Goal: Task Accomplishment & Management: Manage account settings

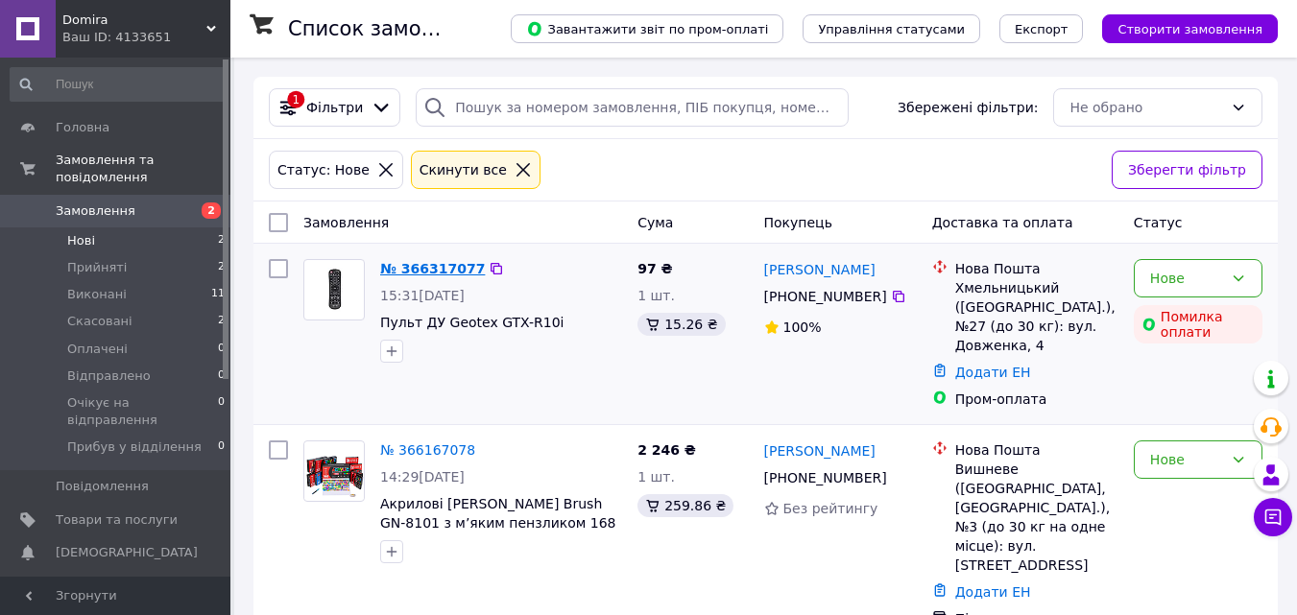
click at [435, 275] on link "№ 366317077" at bounding box center [432, 268] width 105 height 15
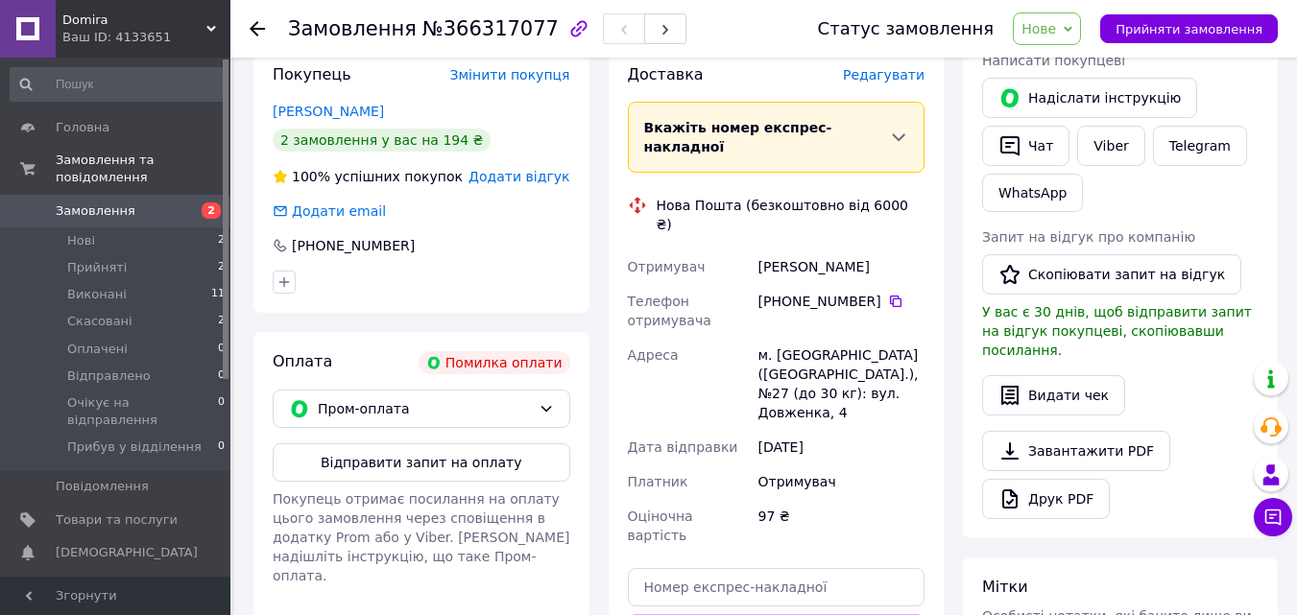
scroll to position [384, 0]
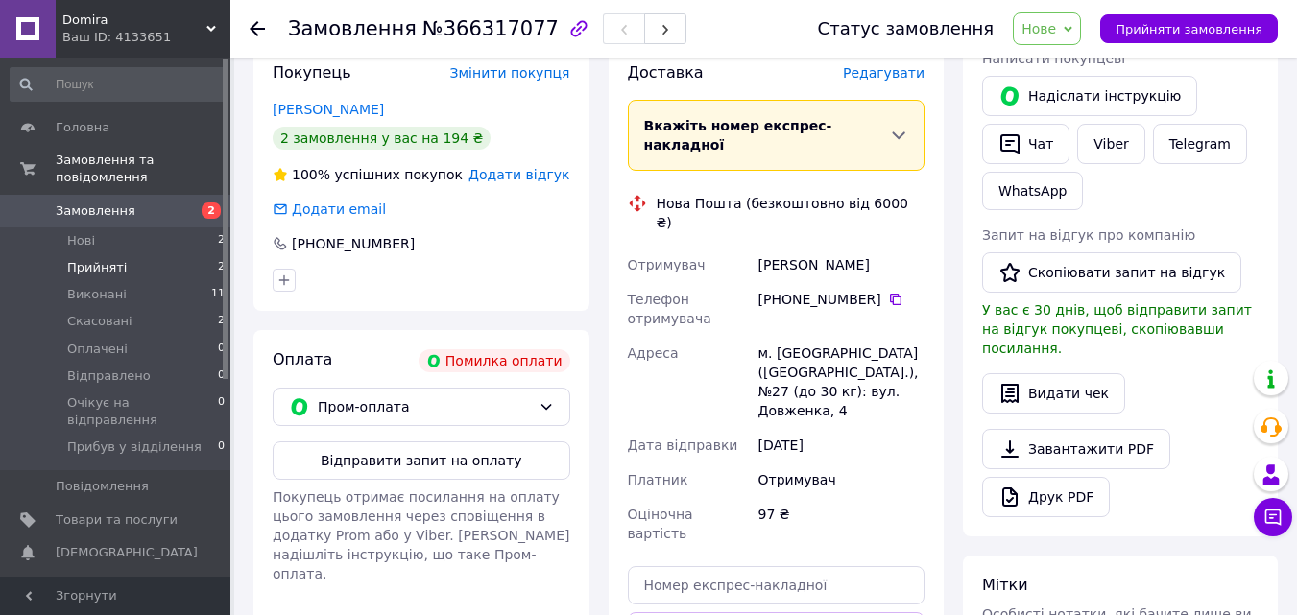
click at [189, 256] on li "Прийняті 2" at bounding box center [118, 267] width 236 height 27
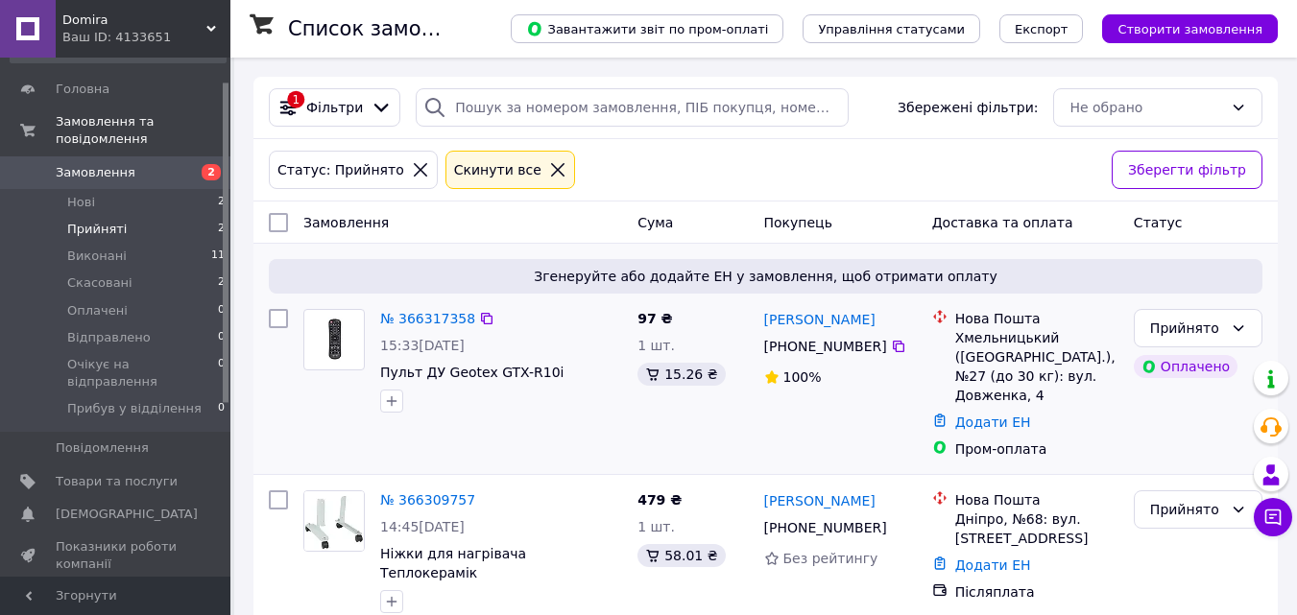
scroll to position [77, 0]
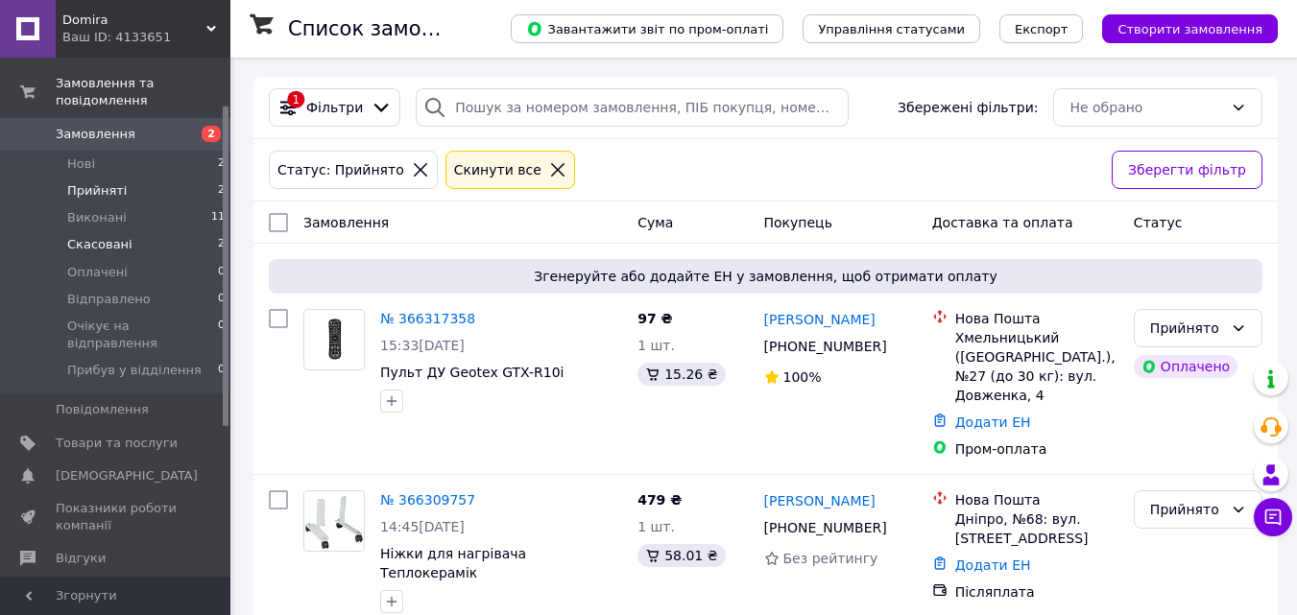
click at [195, 231] on li "Скасовані 2" at bounding box center [118, 244] width 236 height 27
click at [196, 231] on li "Скасовані 2" at bounding box center [118, 244] width 236 height 27
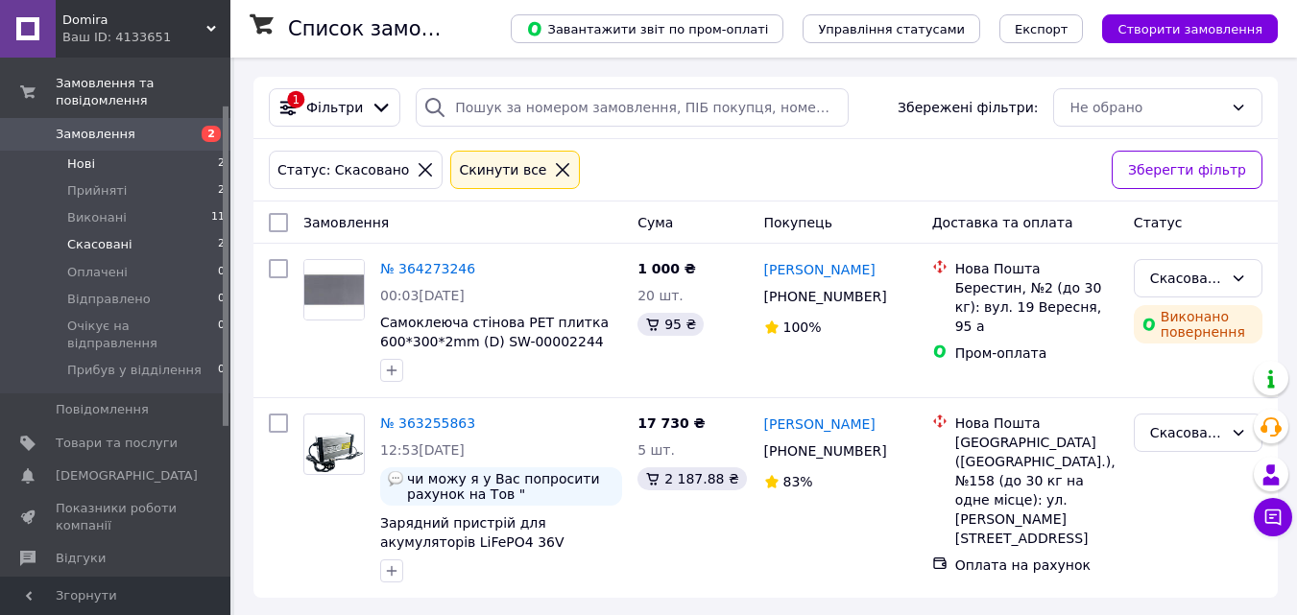
click at [192, 151] on li "Нові 2" at bounding box center [118, 164] width 236 height 27
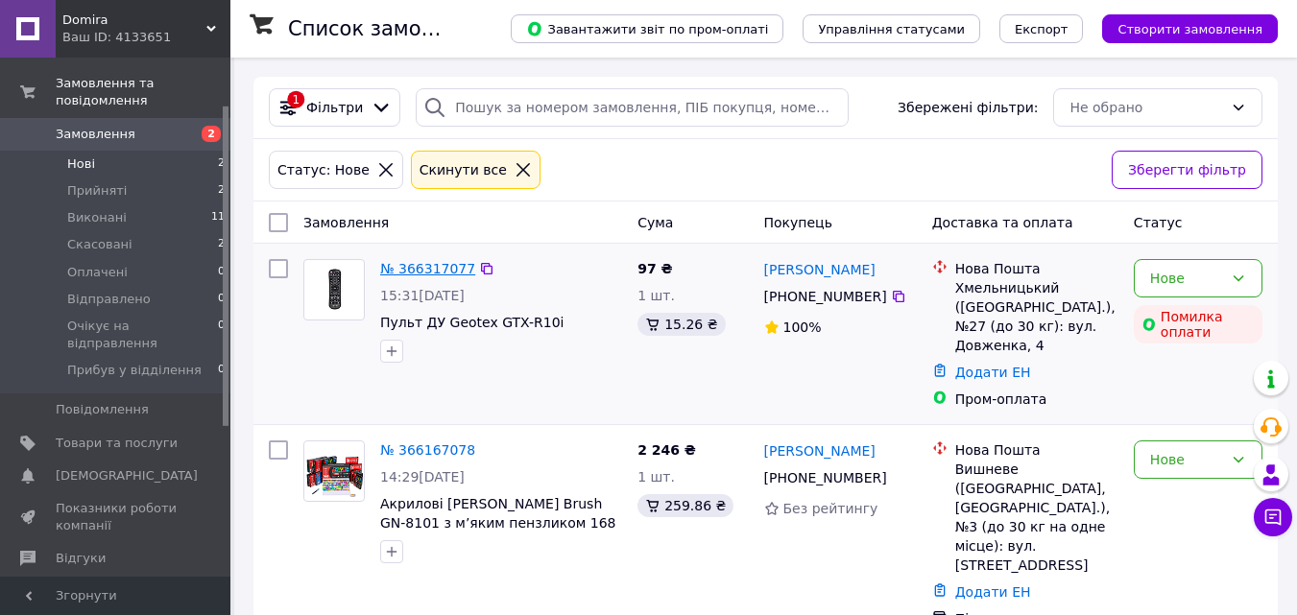
click at [426, 276] on link "№ 366317077" at bounding box center [427, 268] width 95 height 15
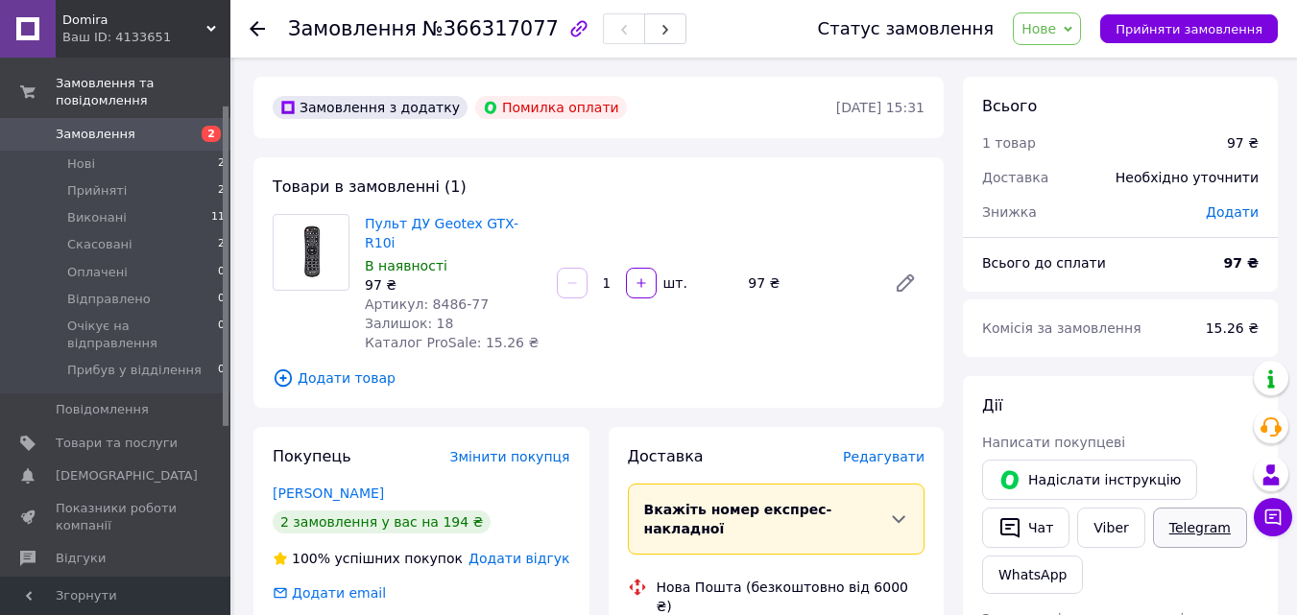
click at [1187, 529] on link "Telegram" at bounding box center [1200, 528] width 94 height 40
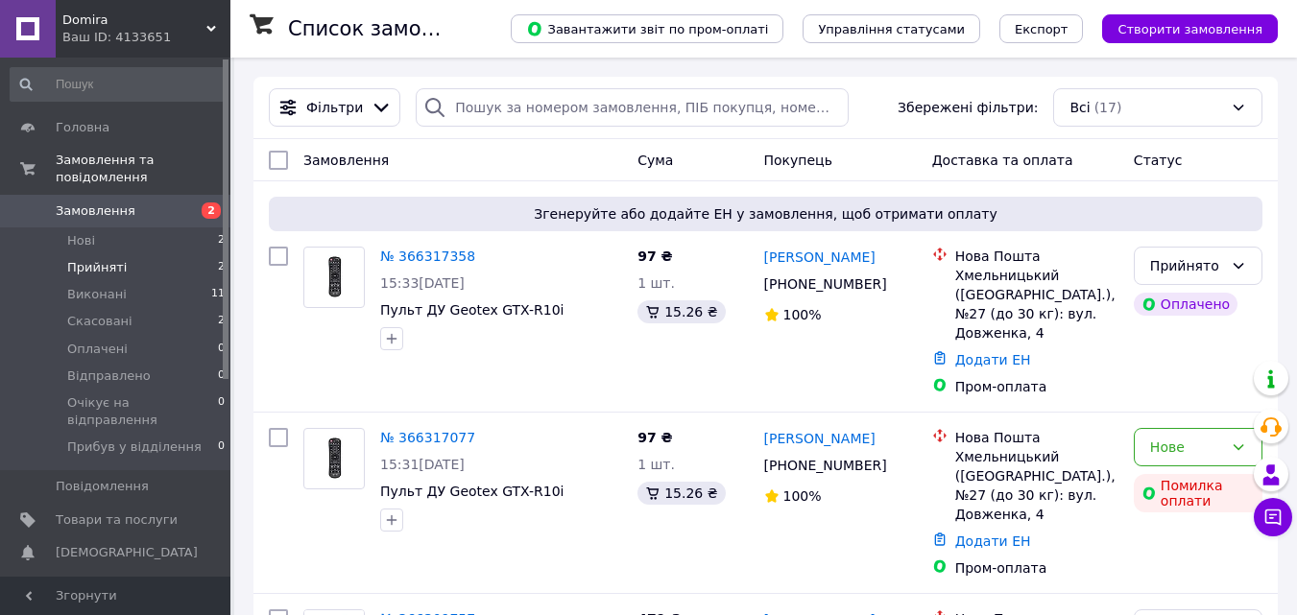
click at [125, 254] on li "Прийняті 2" at bounding box center [118, 267] width 236 height 27
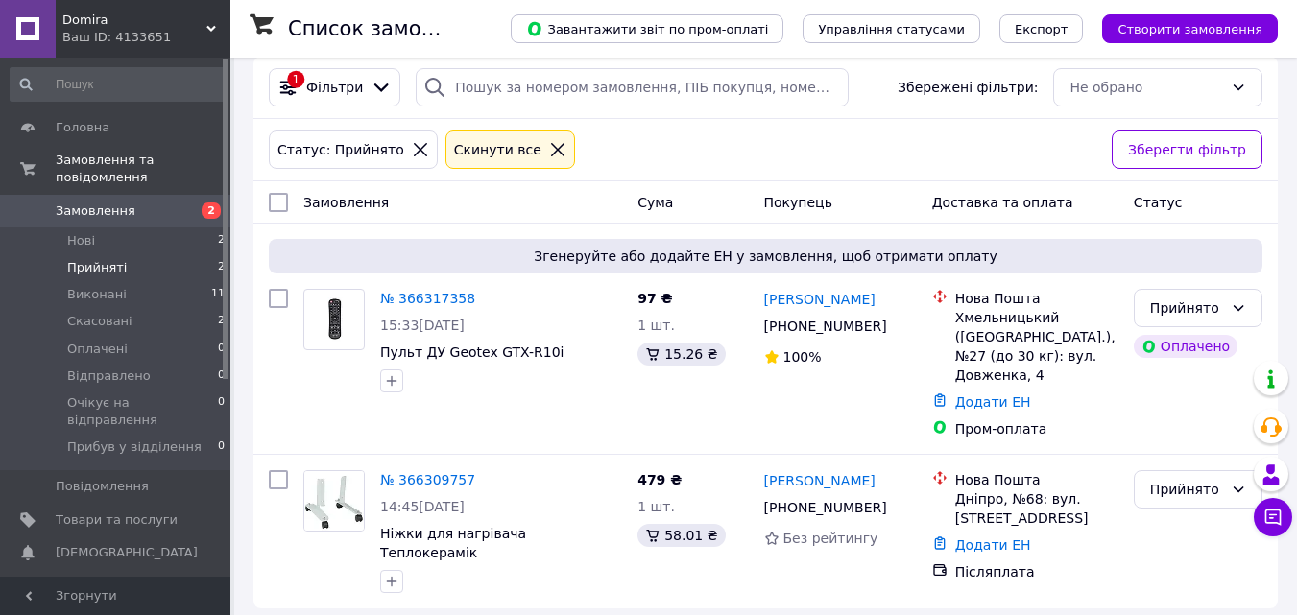
scroll to position [41, 0]
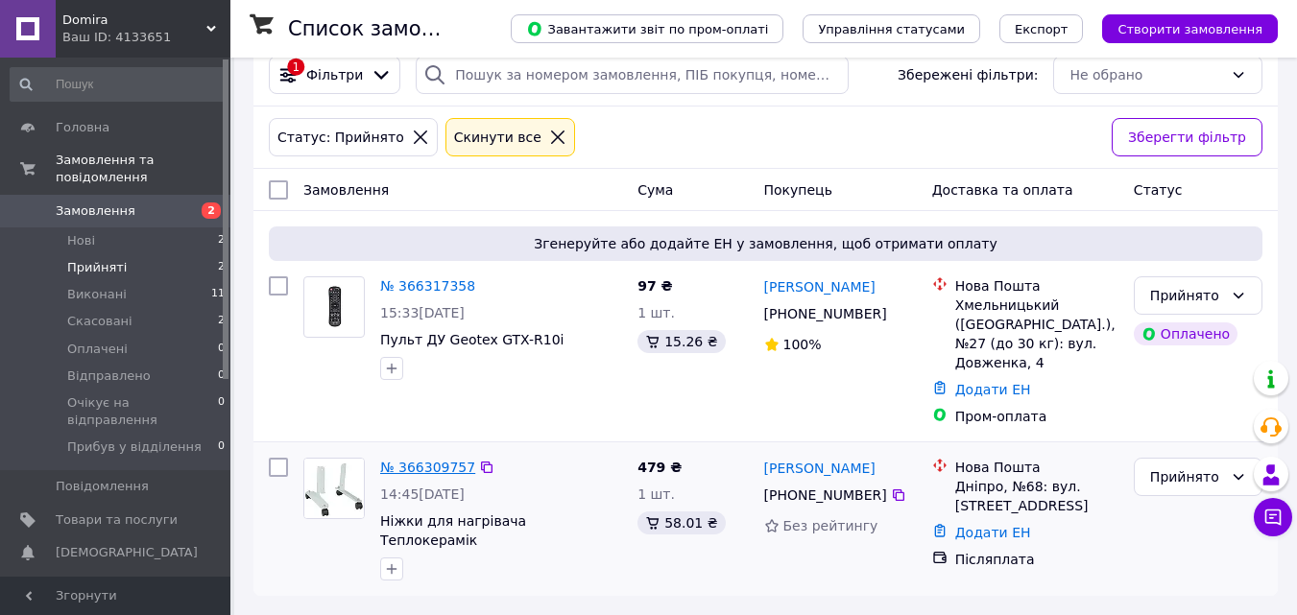
click at [400, 462] on link "№ 366309757" at bounding box center [427, 467] width 95 height 15
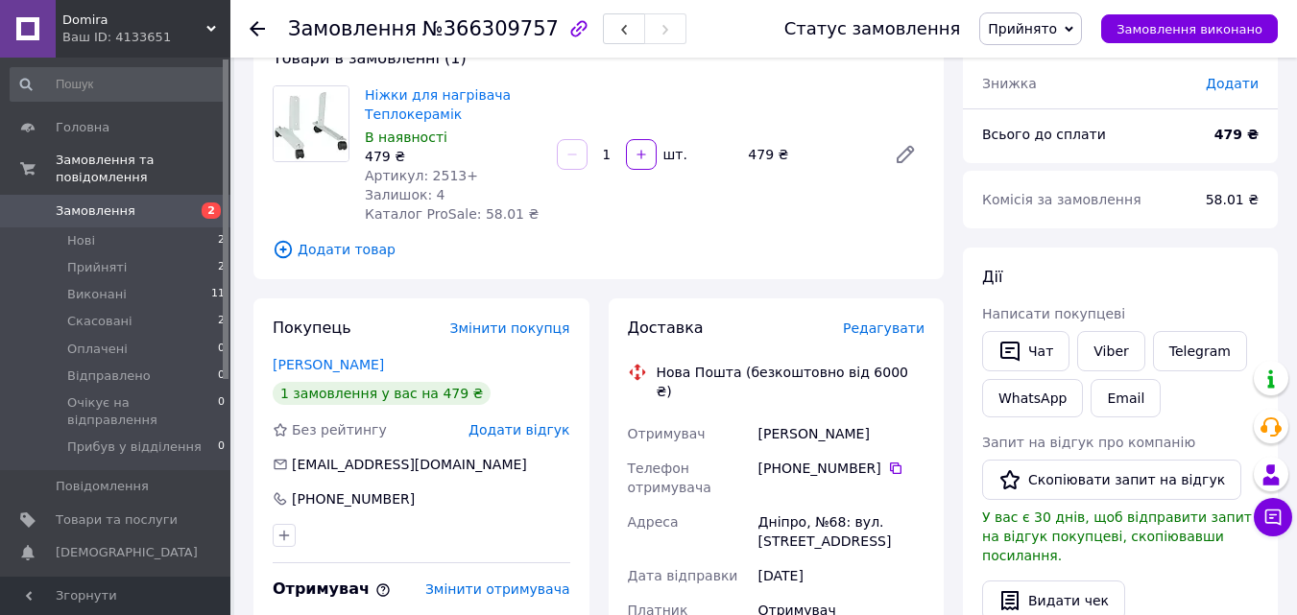
scroll to position [124, 0]
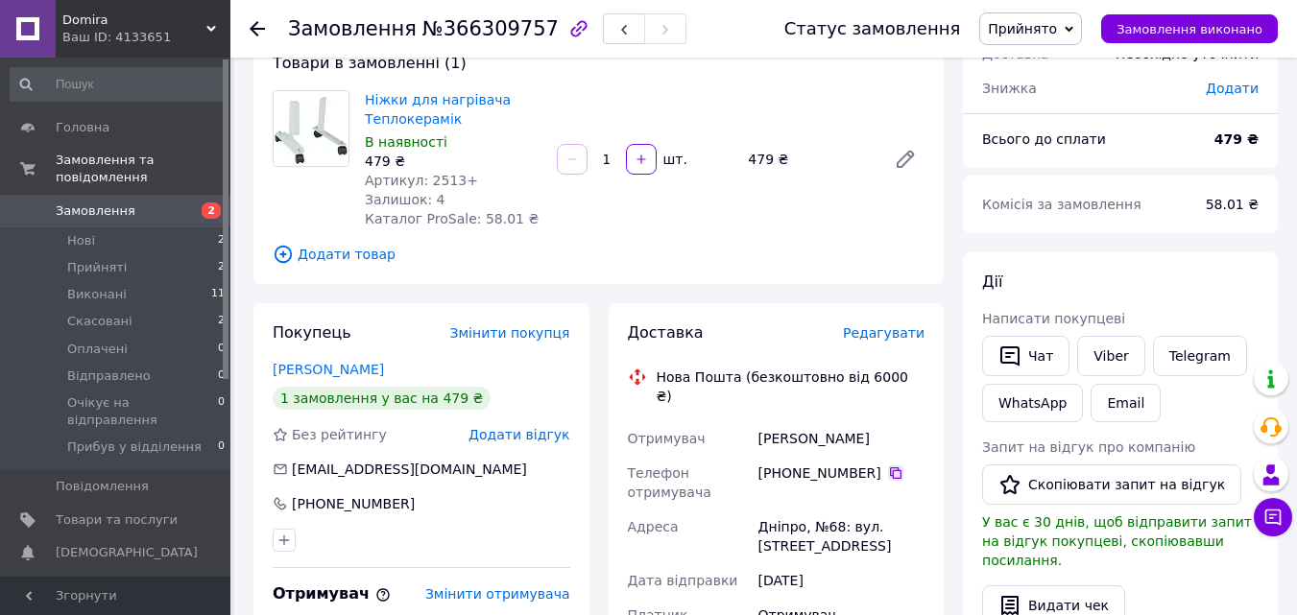
click at [890, 468] on icon at bounding box center [896, 474] width 12 height 12
drag, startPoint x: 756, startPoint y: 420, endPoint x: 858, endPoint y: 417, distance: 102.8
click at [858, 421] on div "Рєзнік Віталій" at bounding box center [842, 438] width 174 height 35
copy div "Рєзнік Віталій"
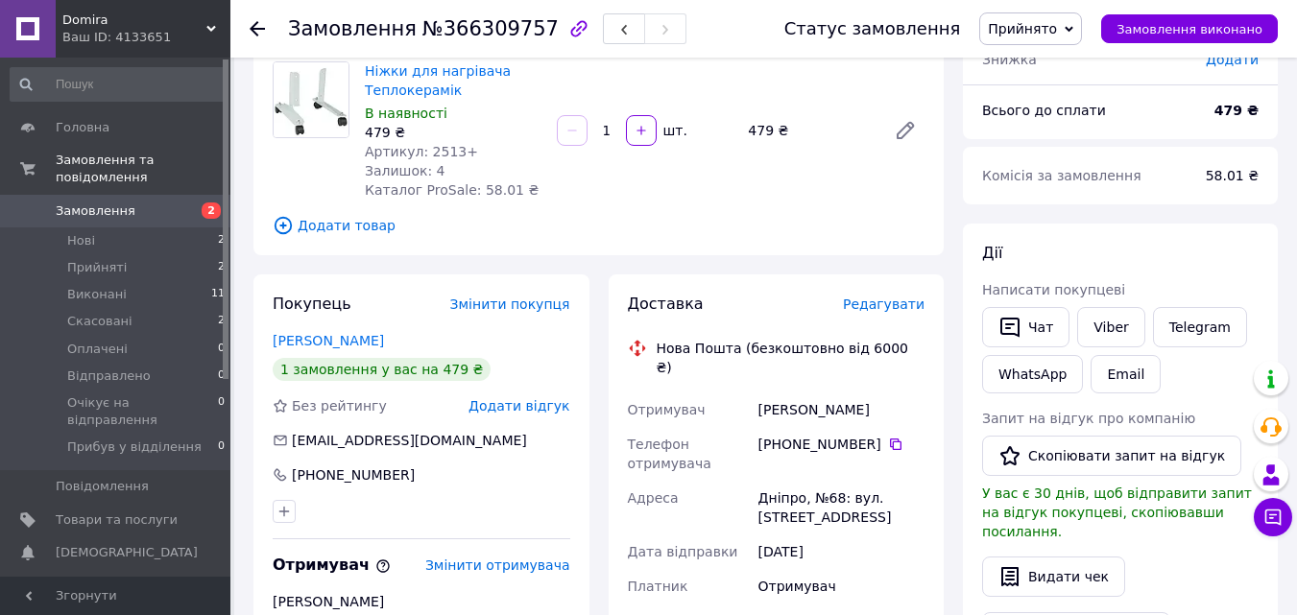
scroll to position [152, 0]
copy div "Рєзнік Віталій"
click at [888, 438] on icon at bounding box center [895, 445] width 15 height 15
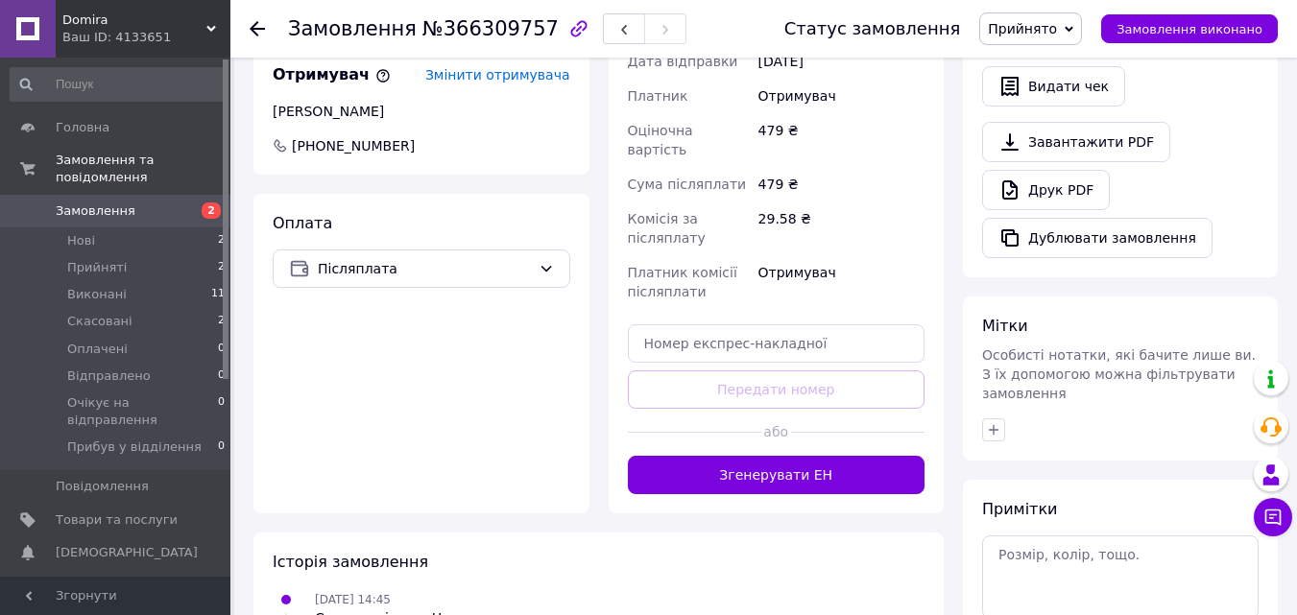
scroll to position [651, 0]
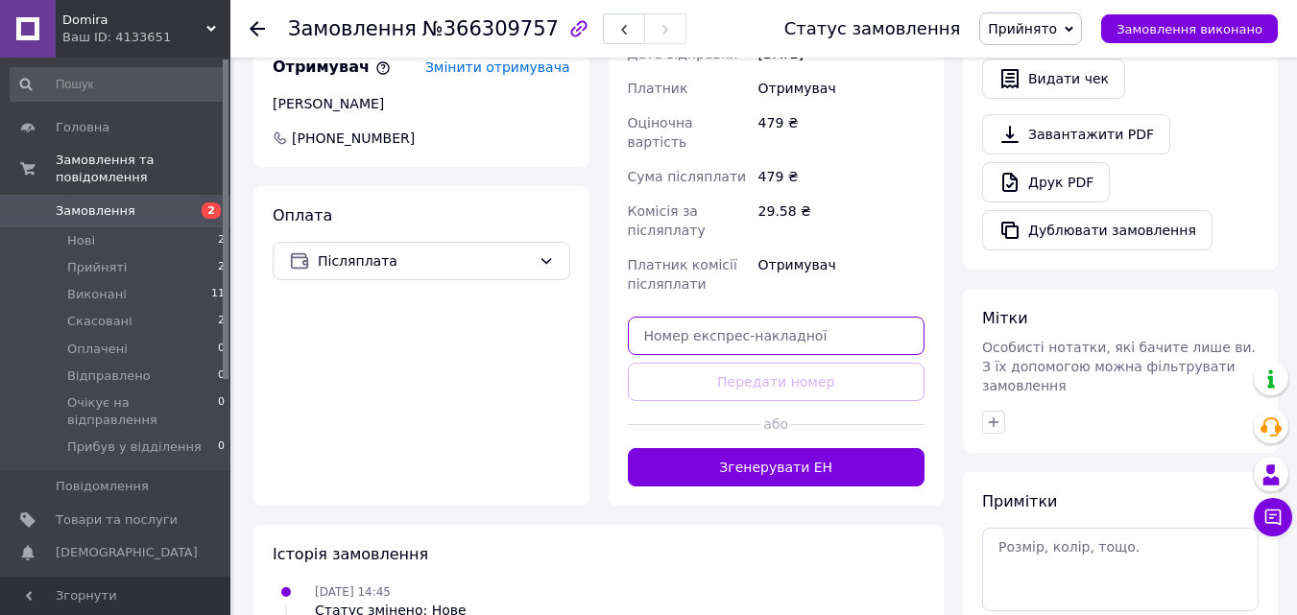
click at [715, 317] on input "text" at bounding box center [777, 336] width 298 height 38
paste input "20451269187862"
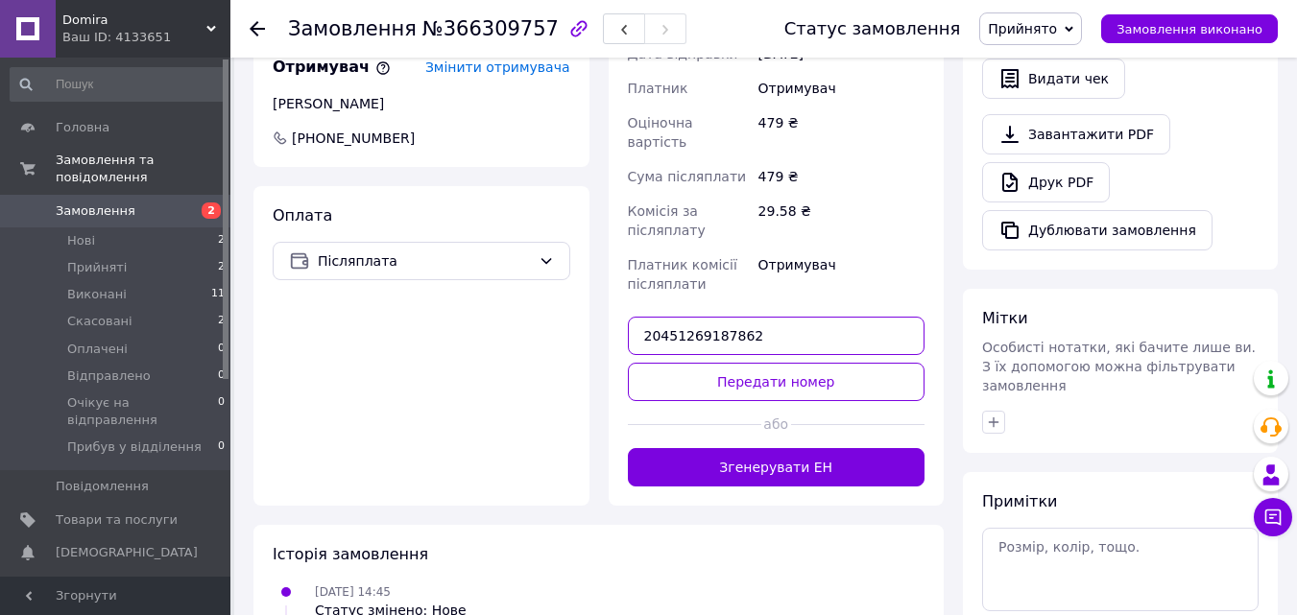
type input "20451269187862"
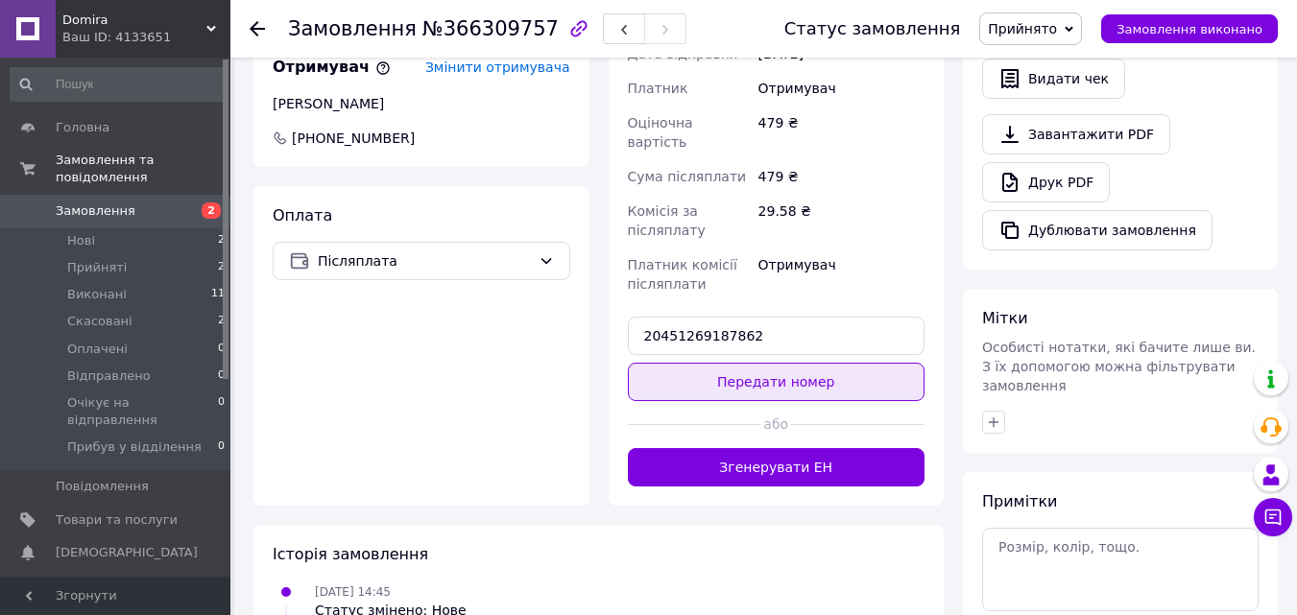
click at [746, 363] on button "Передати номер" at bounding box center [777, 382] width 298 height 38
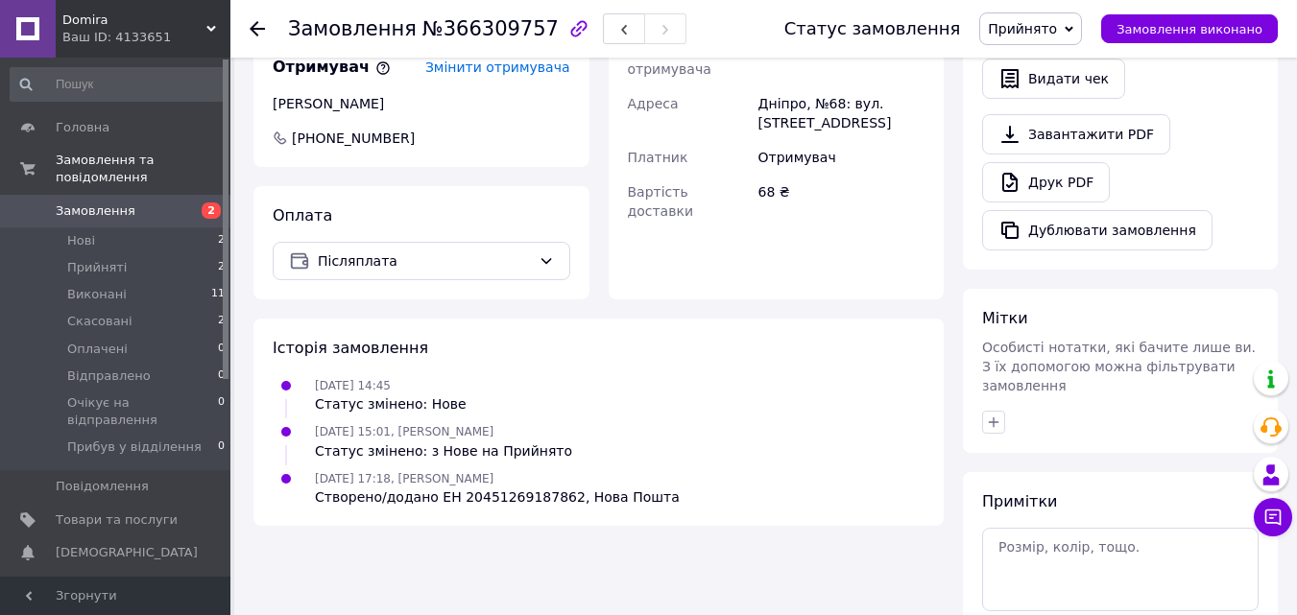
click at [1040, 27] on span "Прийнято" at bounding box center [1022, 28] width 69 height 15
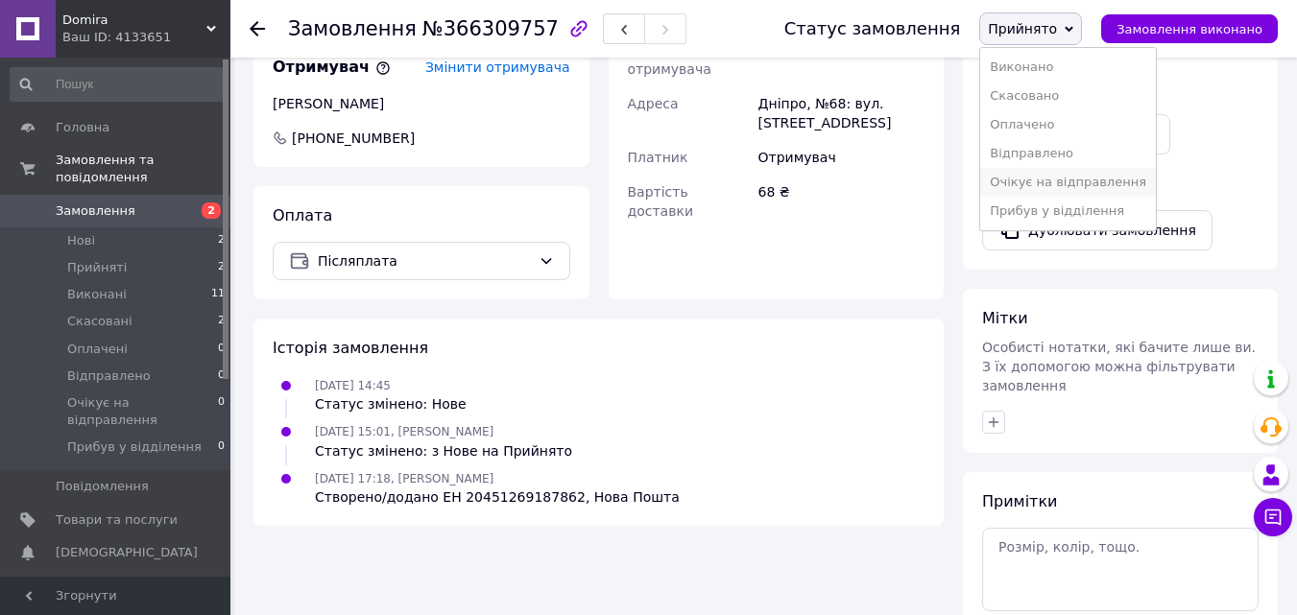
click at [1059, 179] on li "Очікує на відправлення" at bounding box center [1068, 182] width 176 height 29
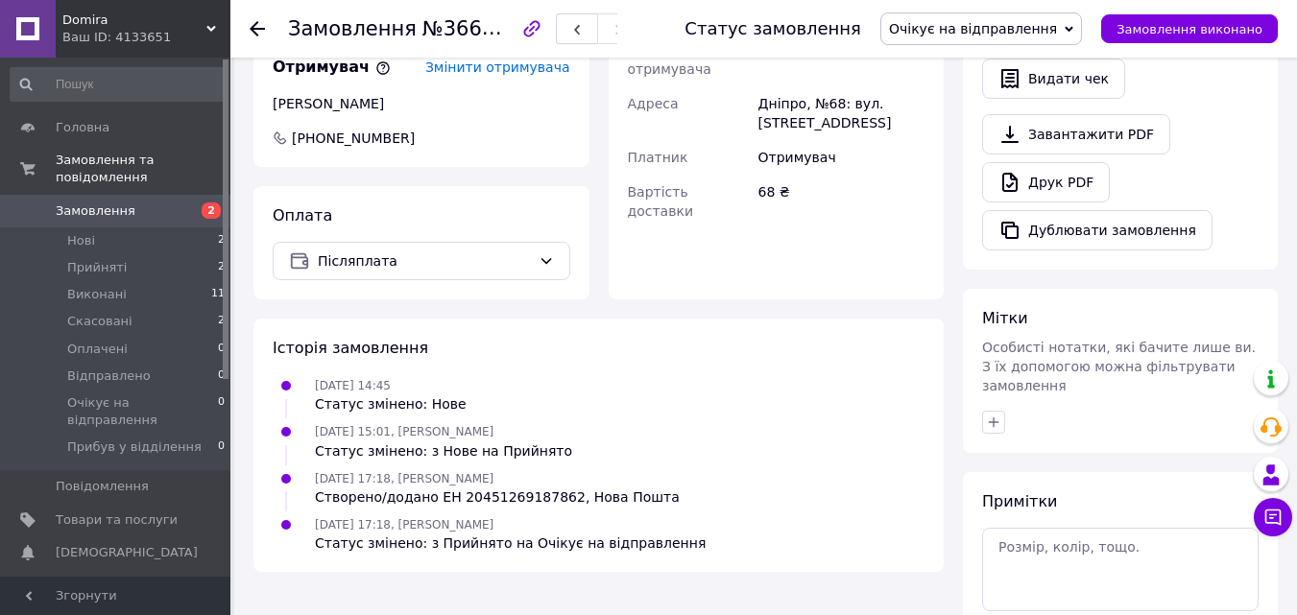
click at [131, 203] on span "Замовлення" at bounding box center [117, 211] width 122 height 17
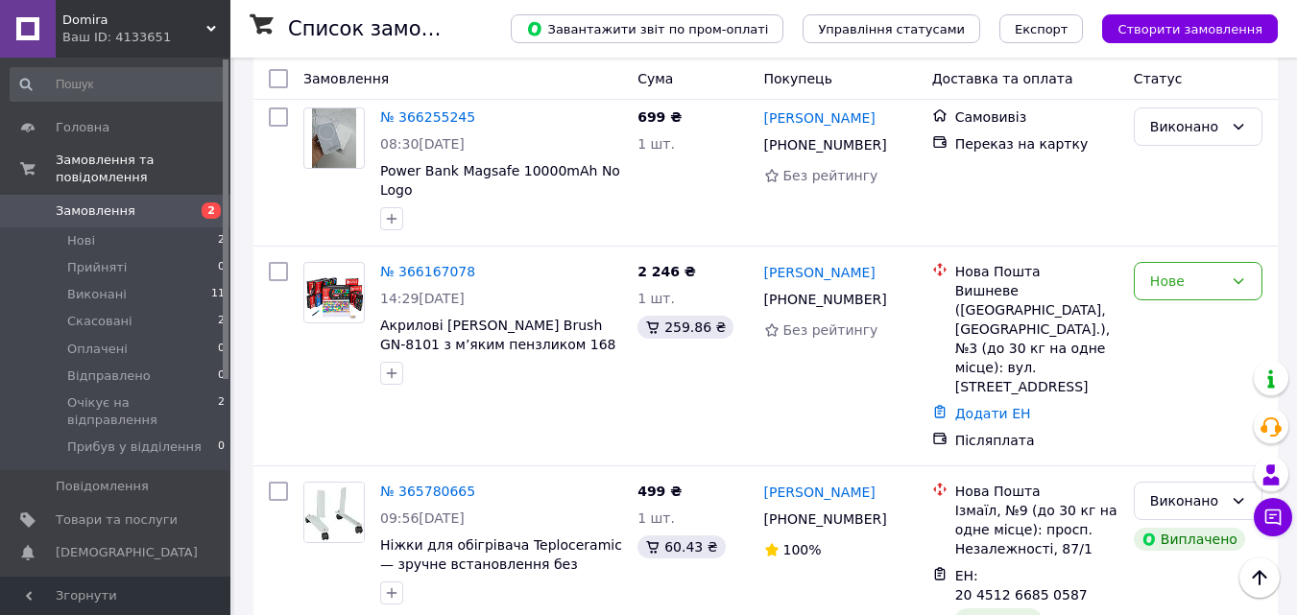
scroll to position [967, 0]
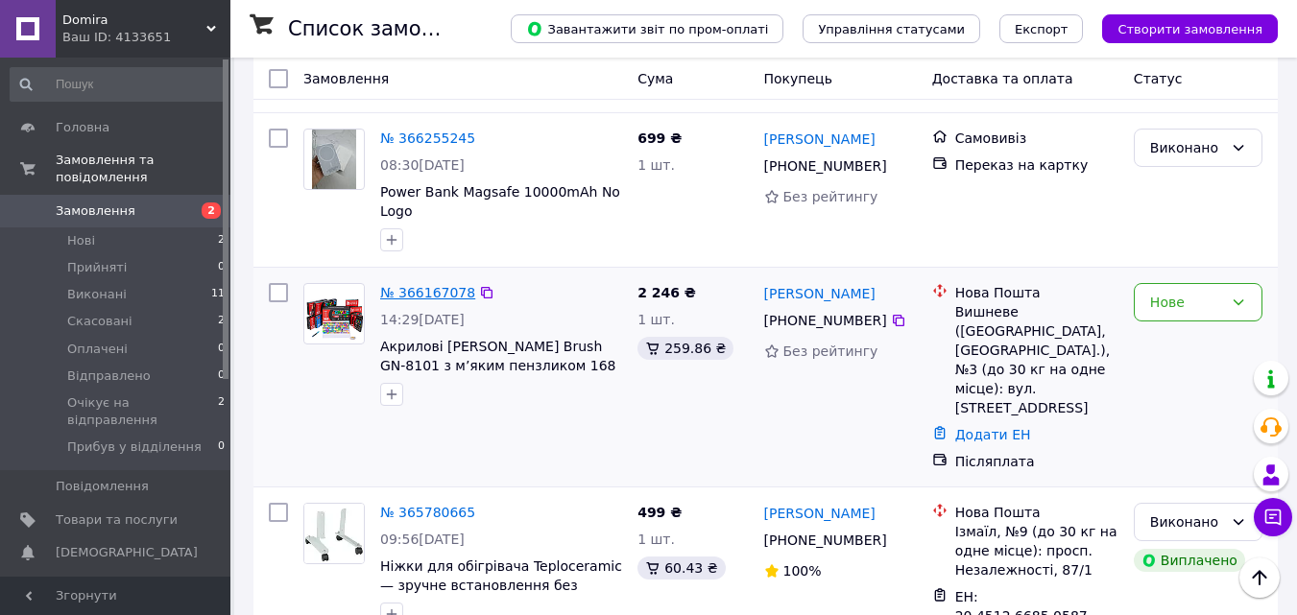
click at [421, 285] on link "№ 366167078" at bounding box center [427, 292] width 95 height 15
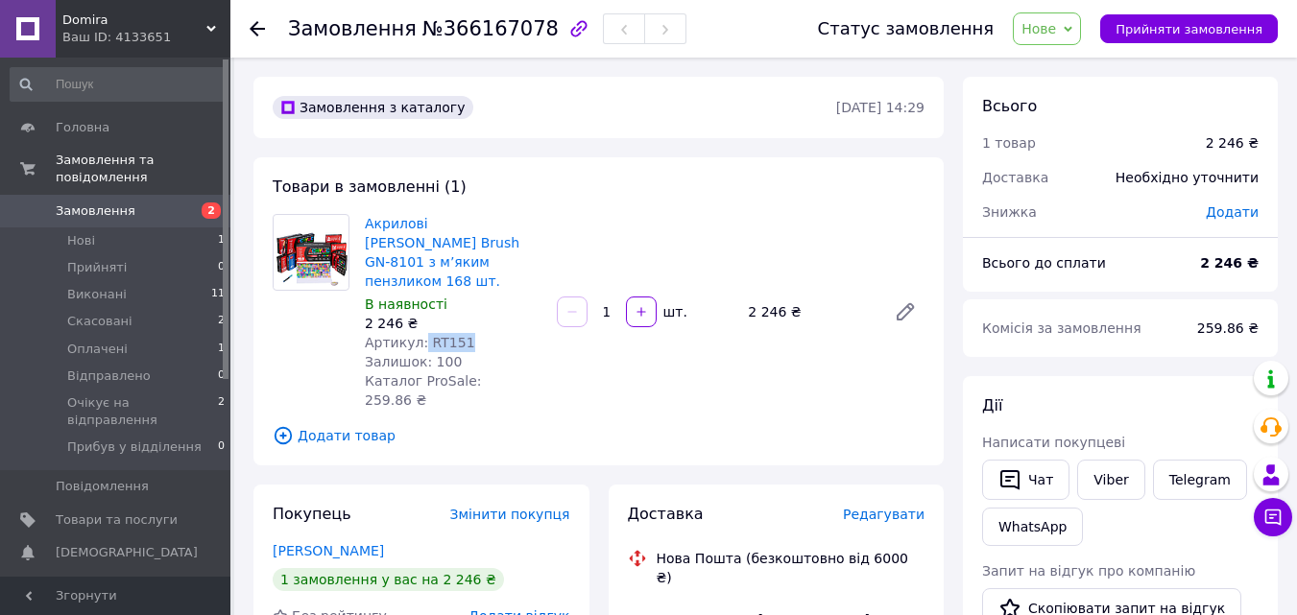
drag, startPoint x: 420, startPoint y: 321, endPoint x: 460, endPoint y: 324, distance: 40.4
click at [460, 333] on div "Артикул: RT151" at bounding box center [453, 342] width 177 height 19
copy span "RT151"
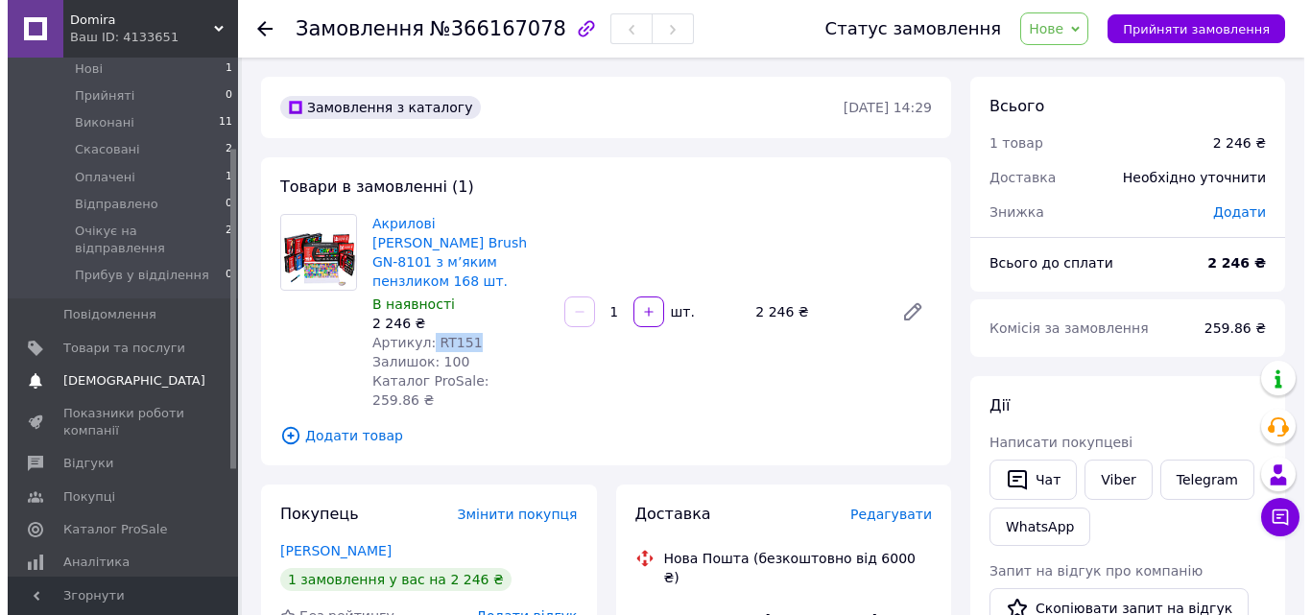
scroll to position [175, 0]
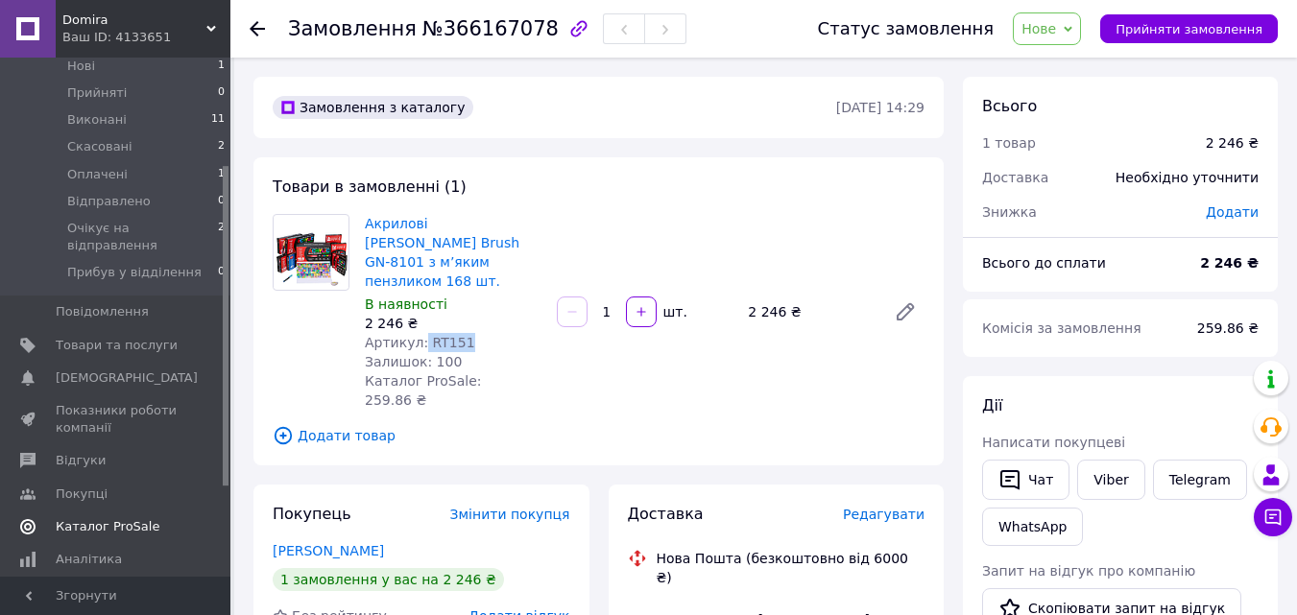
click at [89, 518] on span "Каталог ProSale" at bounding box center [108, 526] width 104 height 17
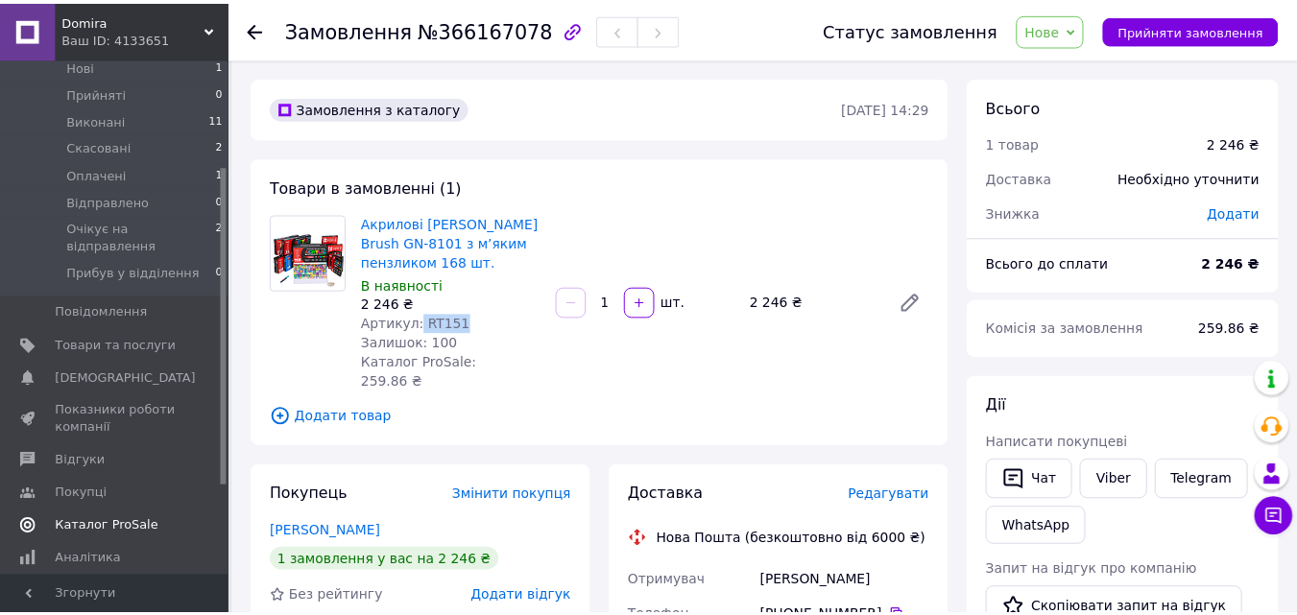
scroll to position [130, 0]
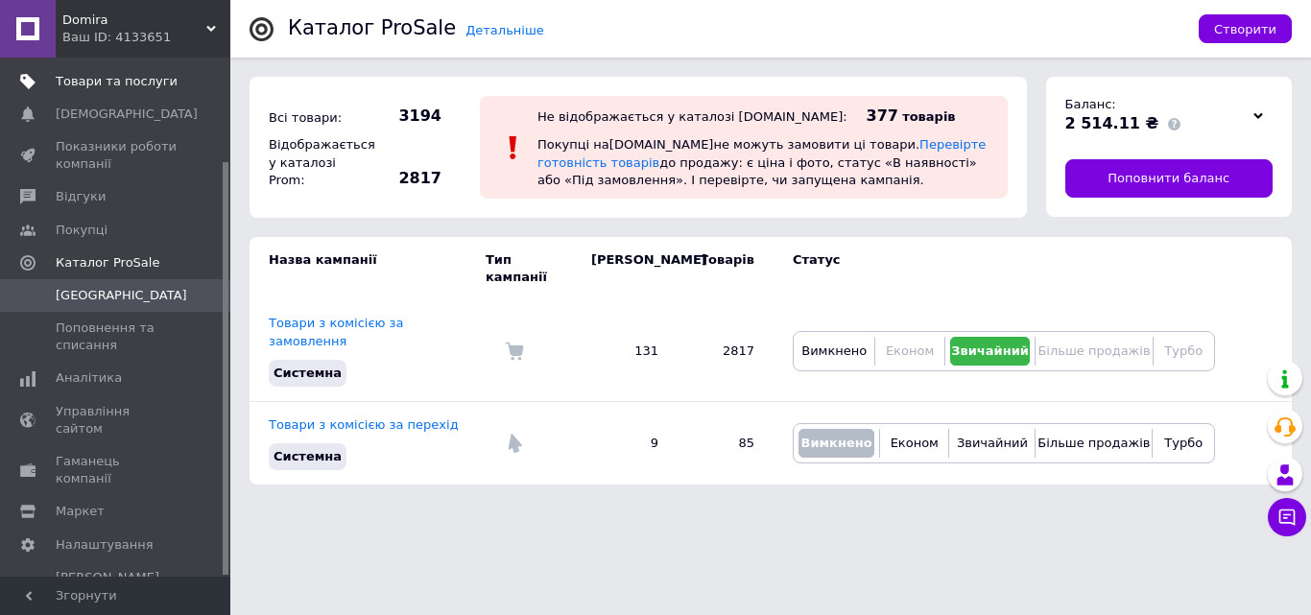
click at [105, 89] on span "Товари та послуги" at bounding box center [117, 81] width 122 height 17
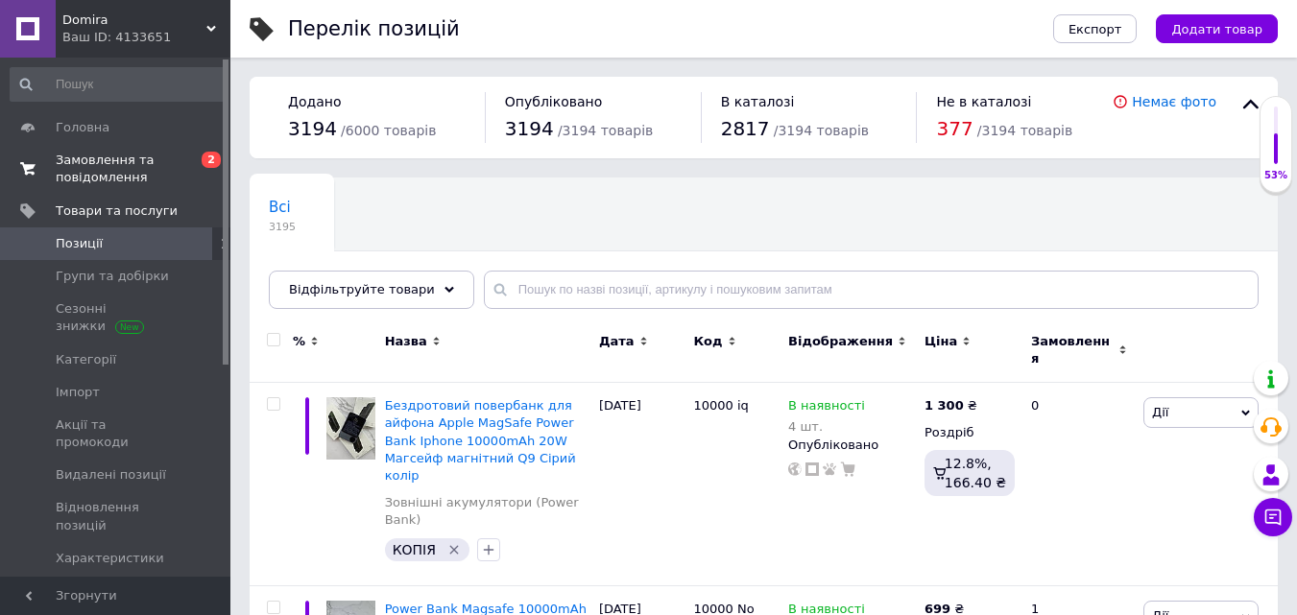
click at [118, 163] on span "Замовлення та повідомлення" at bounding box center [117, 169] width 122 height 35
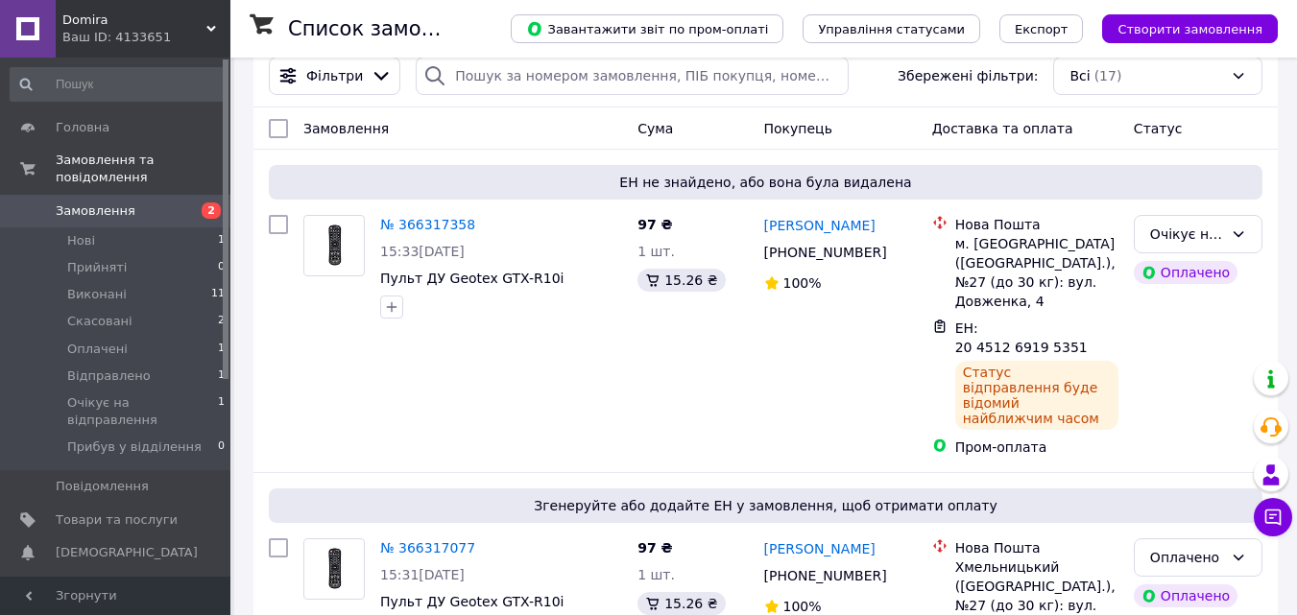
scroll to position [21, 0]
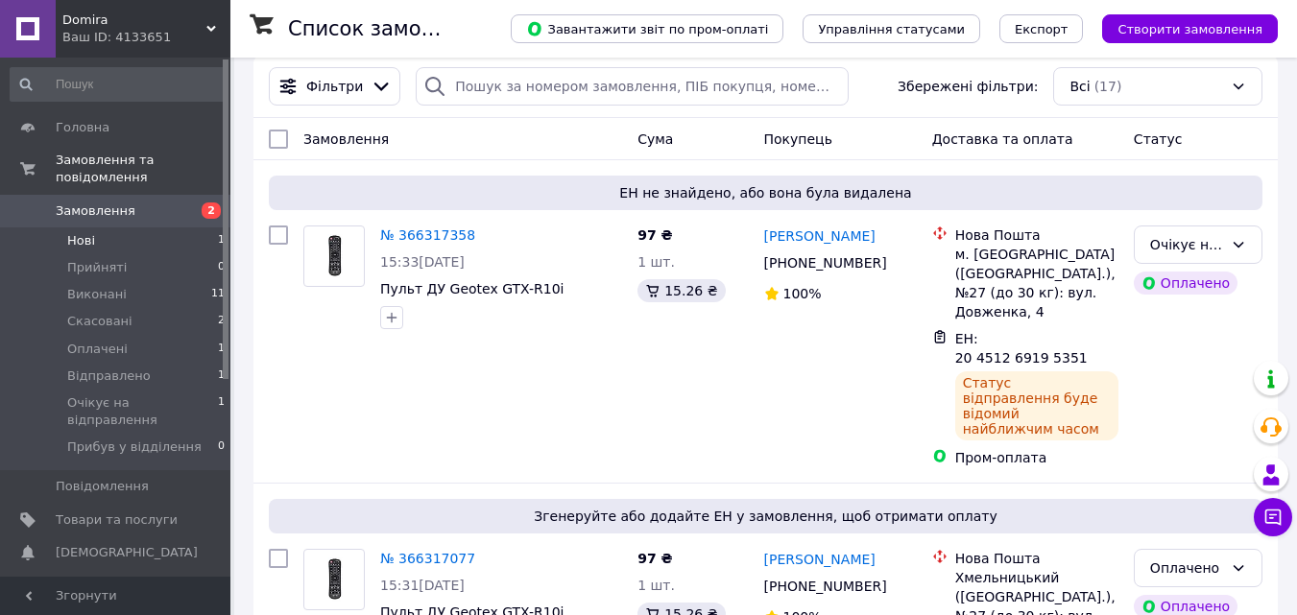
click at [164, 228] on li "Нові 1" at bounding box center [118, 241] width 236 height 27
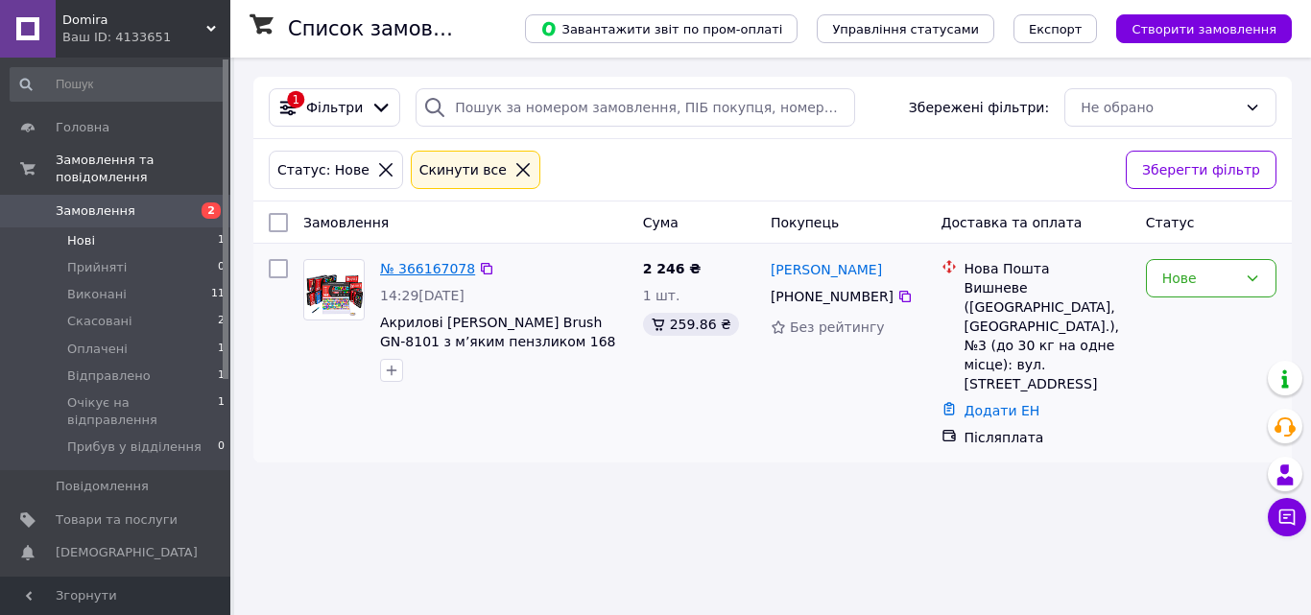
click at [408, 271] on link "№ 366167078" at bounding box center [427, 268] width 95 height 15
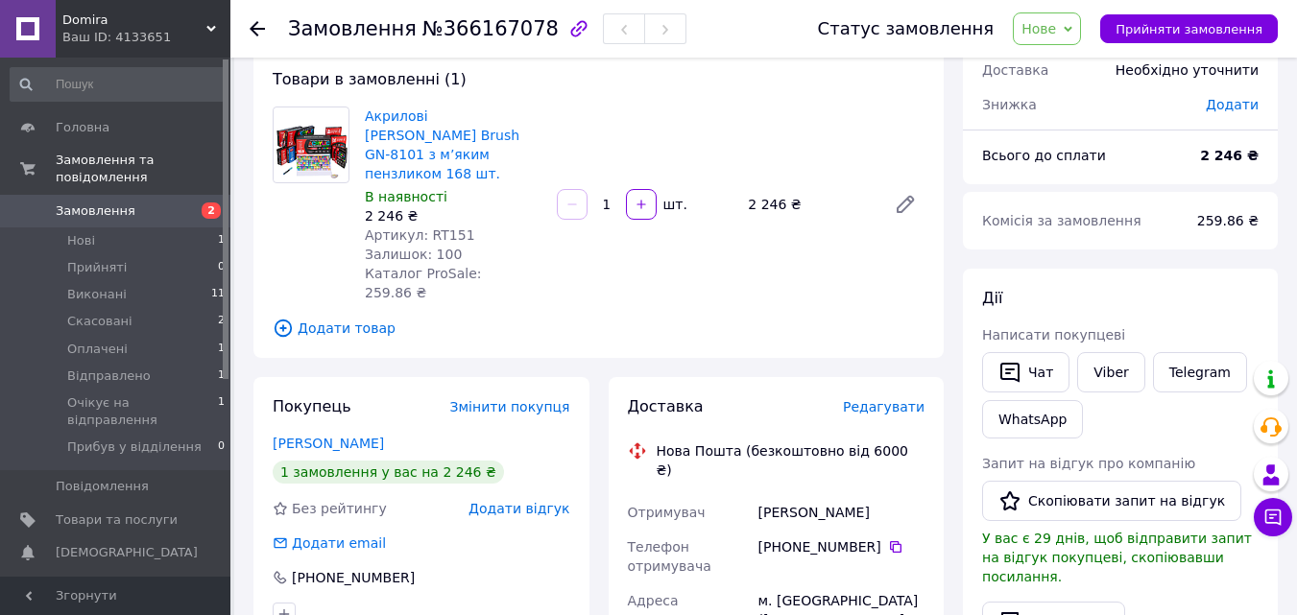
scroll to position [154, 0]
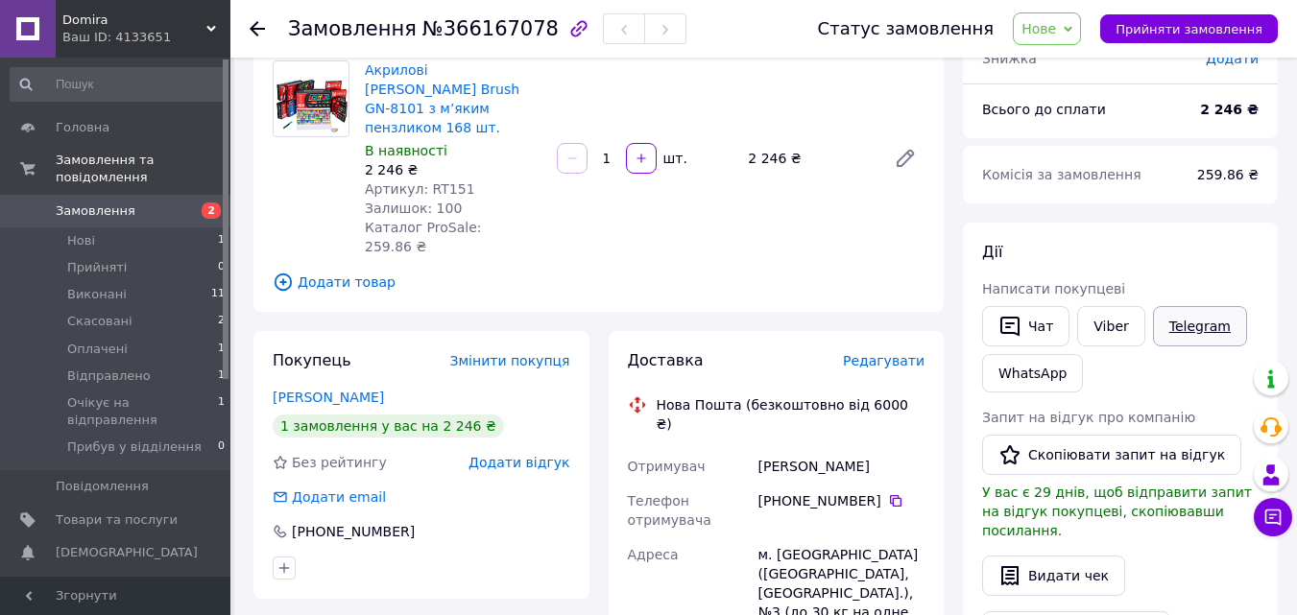
click at [1186, 331] on link "Telegram" at bounding box center [1200, 326] width 94 height 40
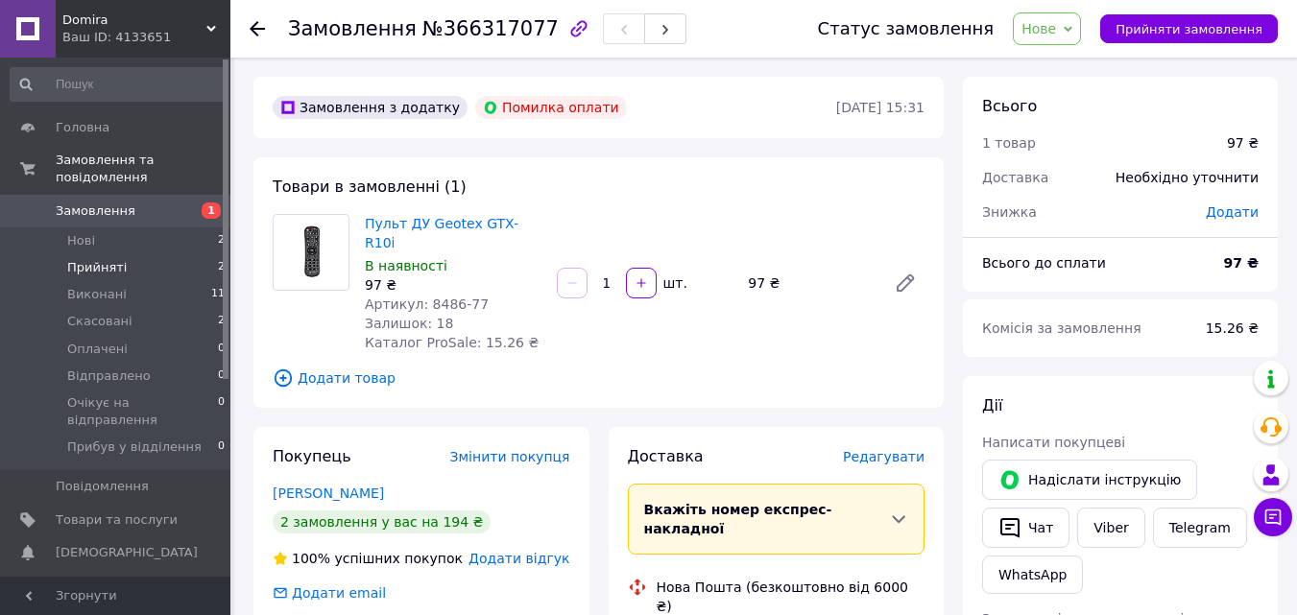
click at [108, 259] on span "Прийняті" at bounding box center [97, 267] width 60 height 17
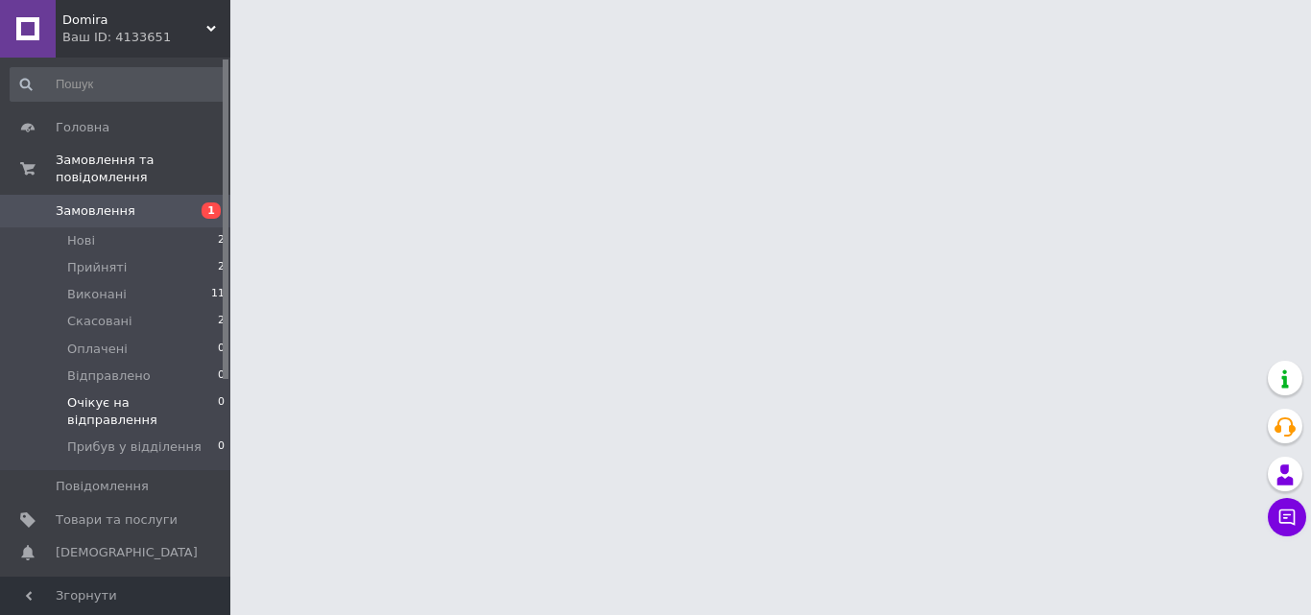
click at [174, 395] on span "Очікує на відправлення" at bounding box center [142, 412] width 151 height 35
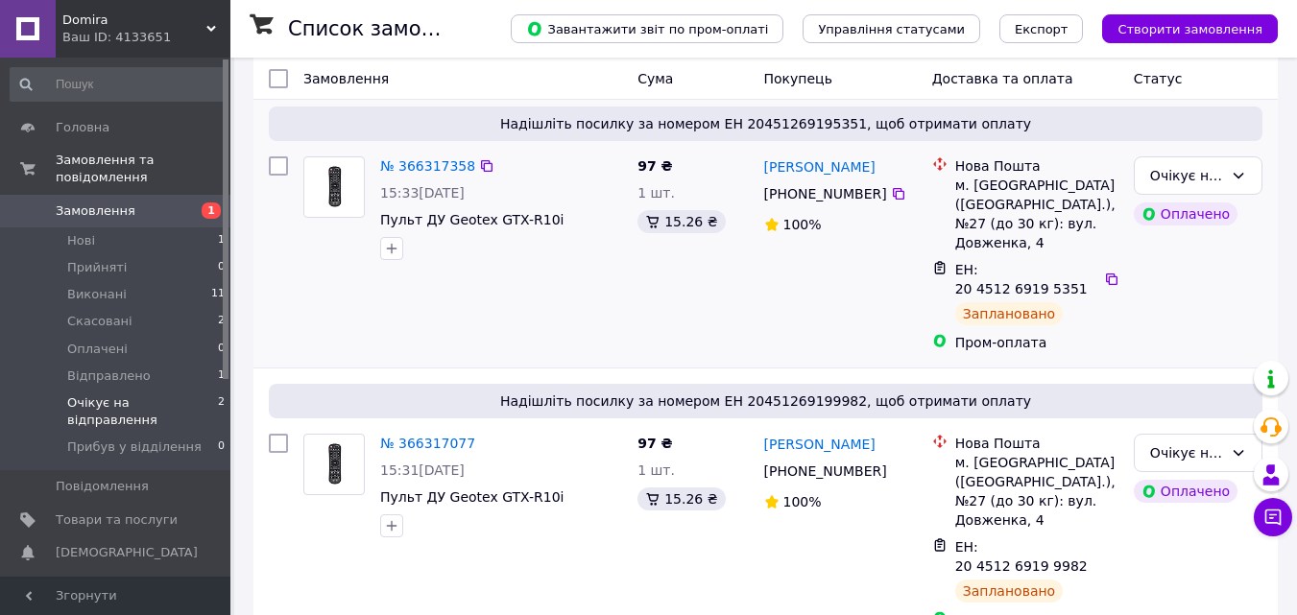
scroll to position [164, 0]
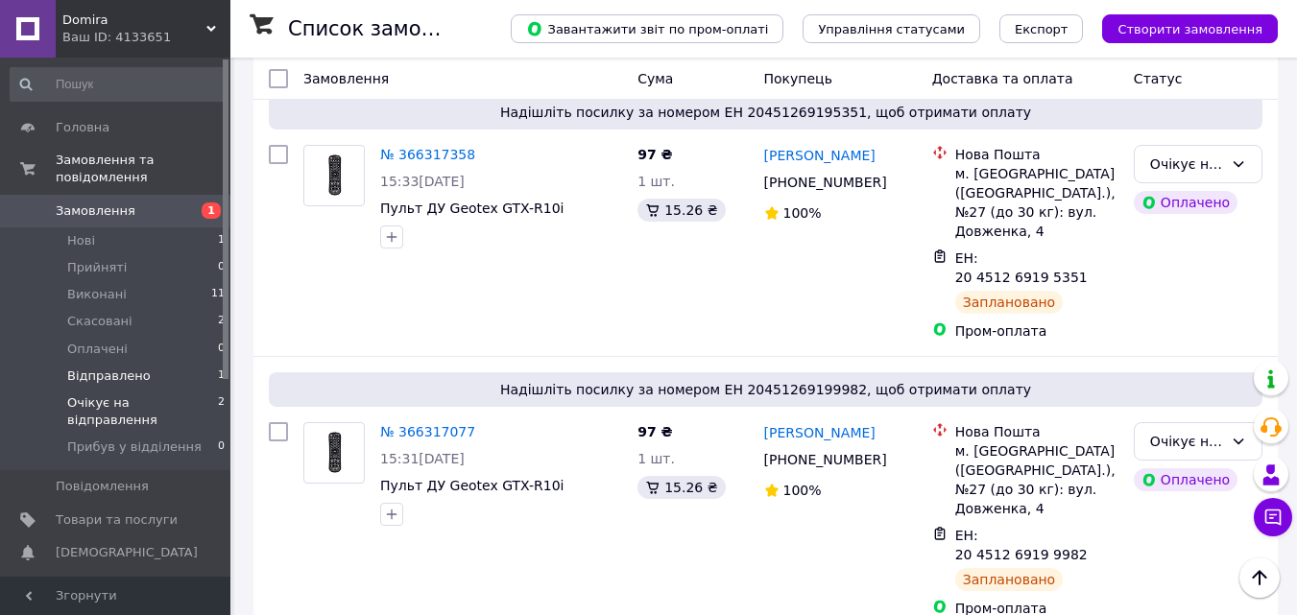
click at [129, 368] on span "Відправлено" at bounding box center [109, 376] width 84 height 17
